Goal: Complete application form

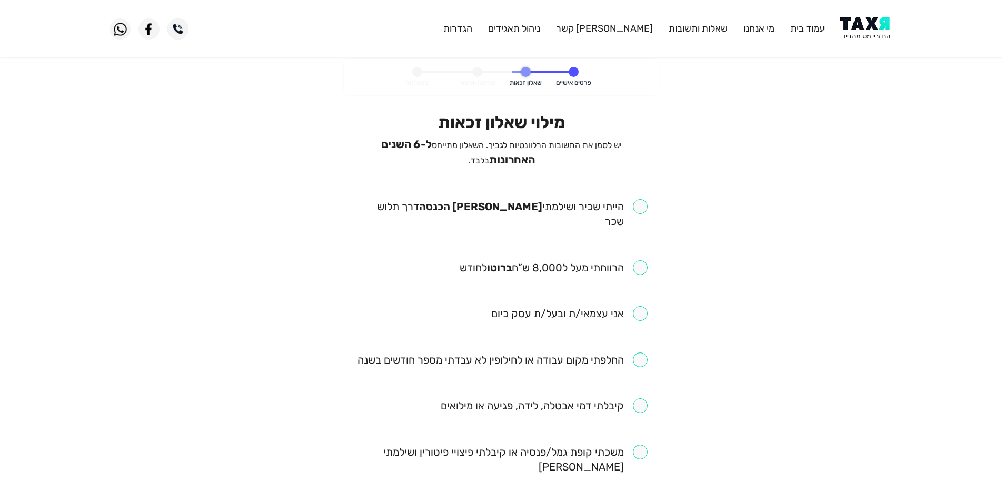
click at [644, 203] on input "checkbox" at bounding box center [502, 213] width 292 height 29
checkbox input "true"
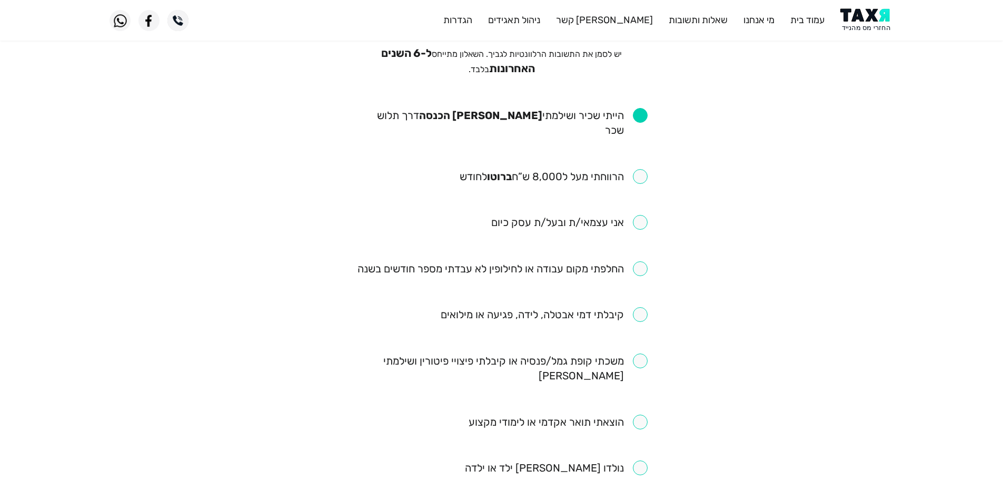
scroll to position [105, 0]
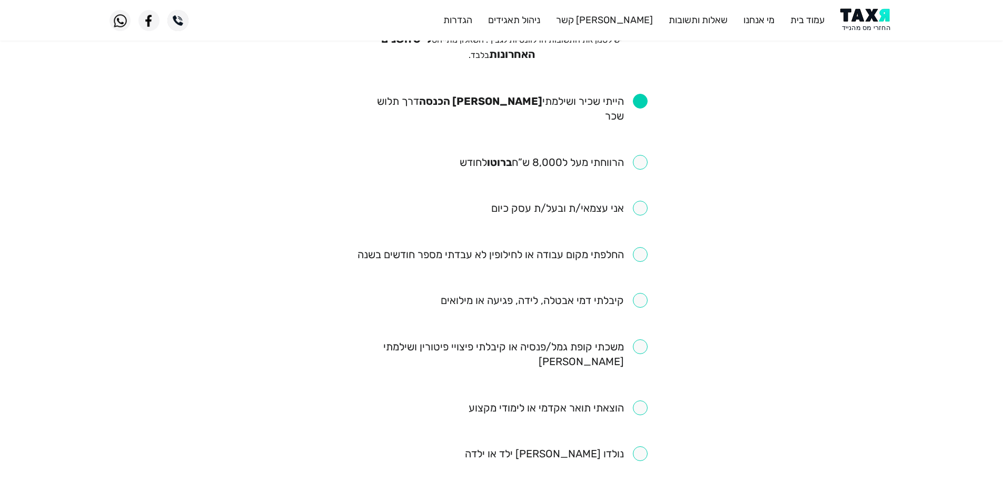
click at [642, 155] on input "checkbox" at bounding box center [554, 162] width 188 height 15
checkbox input "true"
click at [636, 247] on input "checkbox" at bounding box center [503, 254] width 290 height 15
checkbox input "true"
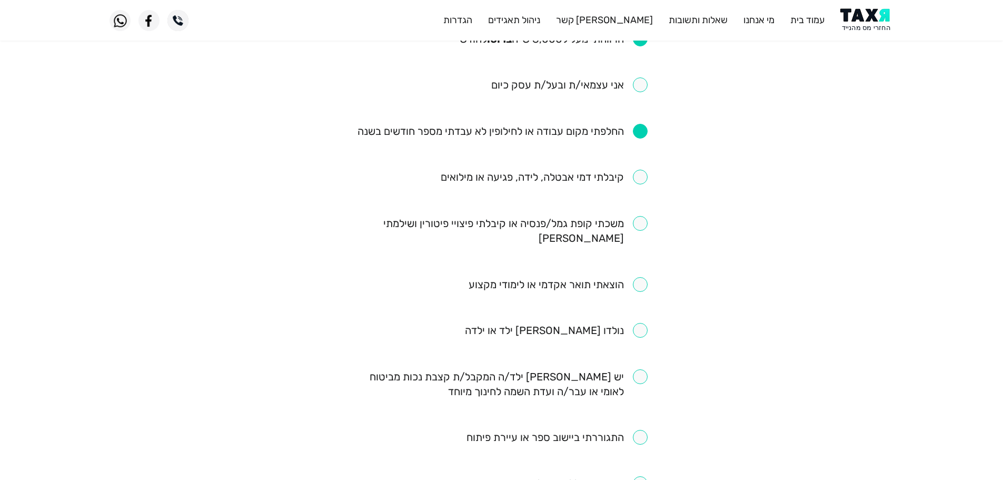
scroll to position [211, 0]
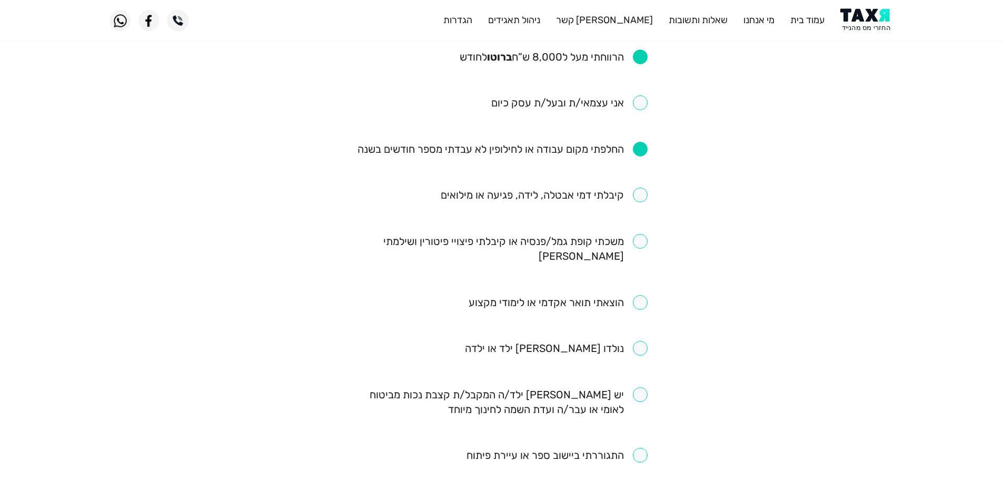
click at [642, 234] on input "checkbox" at bounding box center [502, 248] width 292 height 29
checkbox input "true"
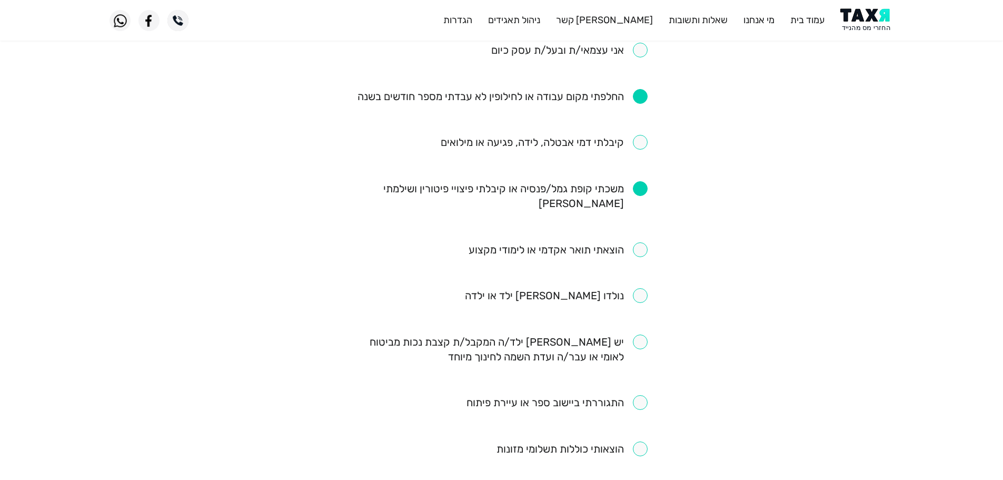
scroll to position [316, 0]
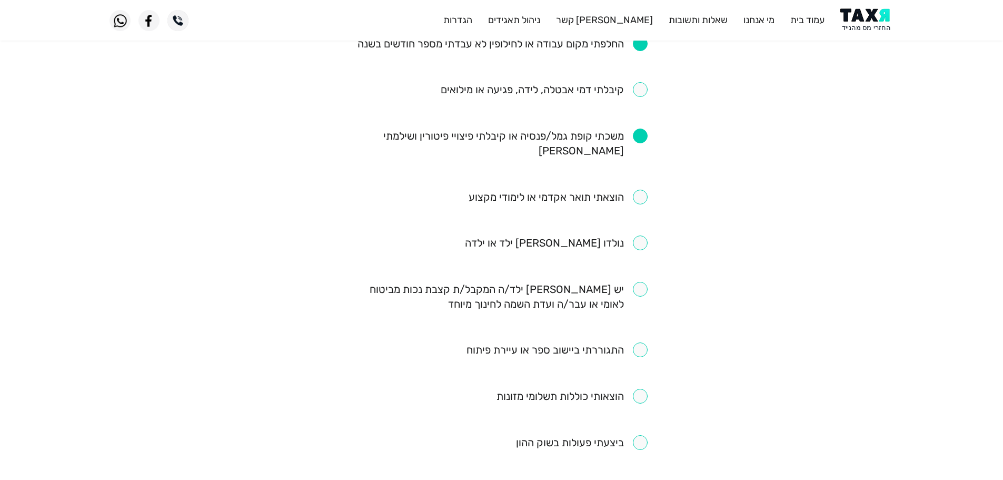
click at [643, 282] on input "checkbox" at bounding box center [502, 296] width 292 height 29
checkbox input "true"
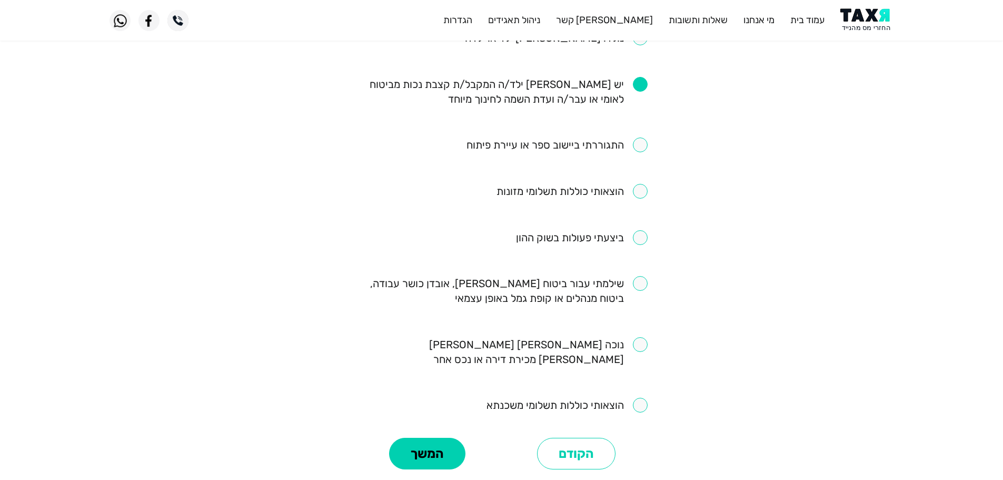
scroll to position [572, 0]
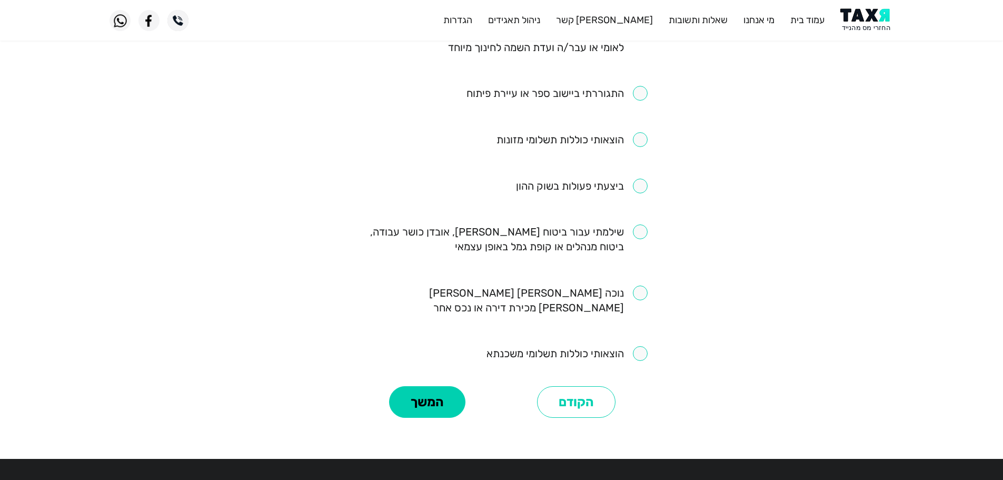
click at [640, 224] on input "checkbox" at bounding box center [502, 238] width 292 height 29
checkbox input "true"
click at [427, 386] on button "המשך" at bounding box center [427, 402] width 76 height 32
